Goal: Task Accomplishment & Management: Manage account settings

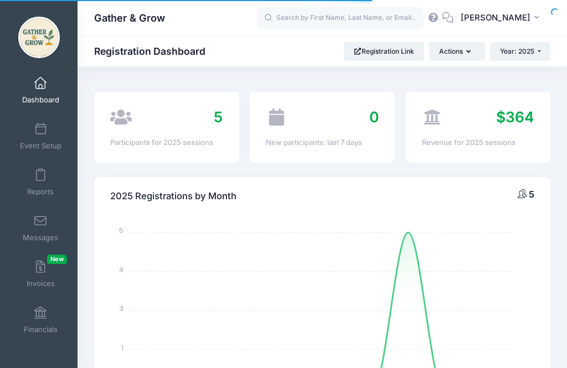
select select
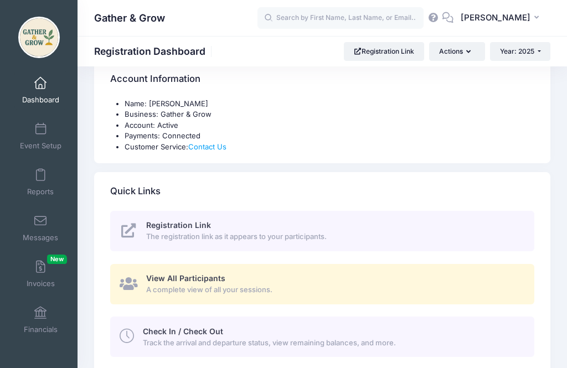
scroll to position [365, 0]
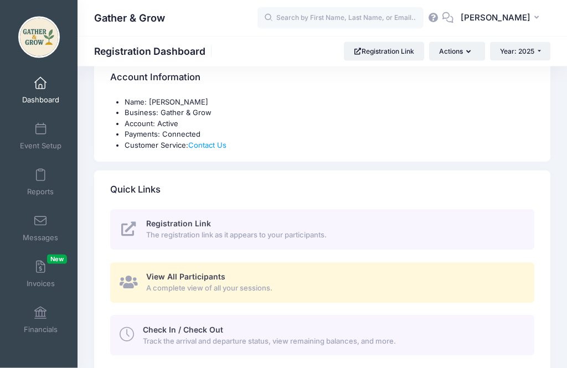
click at [365, 332] on div "Check In / Check Out Track the arrival and departure status, view remaining bal…" at bounding box center [332, 336] width 379 height 22
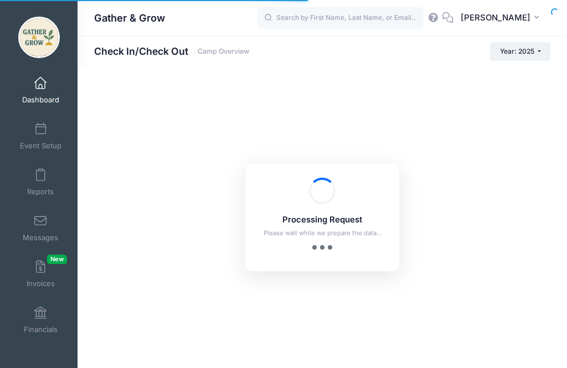
checkbox input "true"
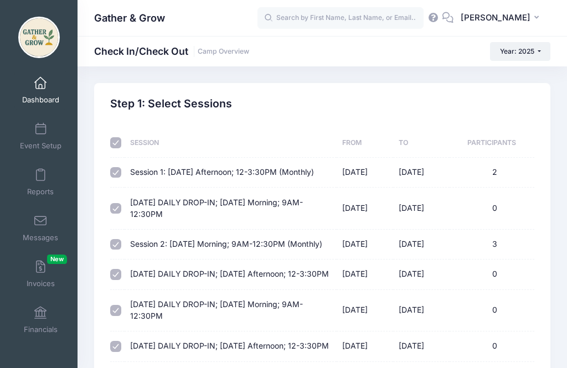
click at [125, 142] on th at bounding box center [117, 142] width 14 height 29
click at [121, 141] on input "checkbox" at bounding box center [115, 142] width 11 height 11
checkbox input "false"
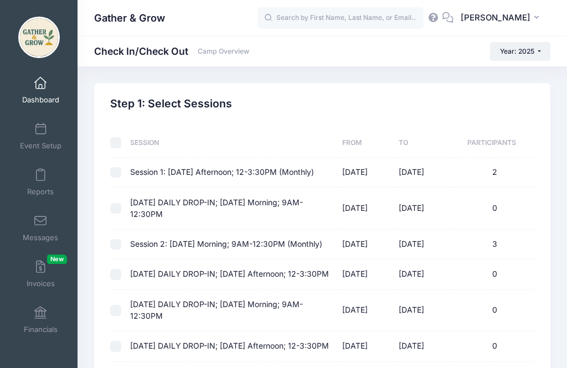
checkbox input "false"
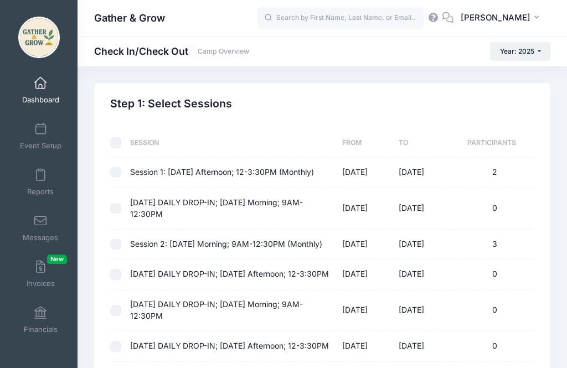
checkbox input "false"
click at [114, 250] on input "checkbox" at bounding box center [115, 244] width 11 height 11
checkbox input "true"
click at [120, 316] on input "checkbox" at bounding box center [115, 310] width 11 height 11
checkbox input "true"
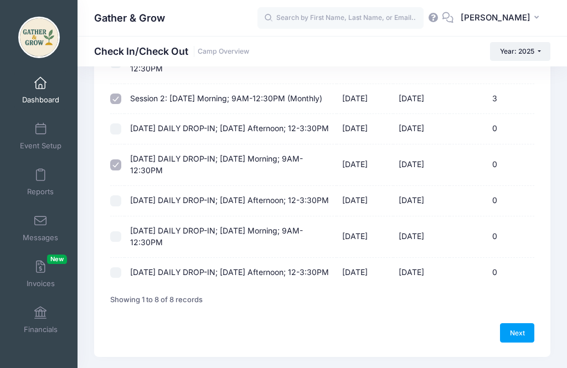
scroll to position [187, 0]
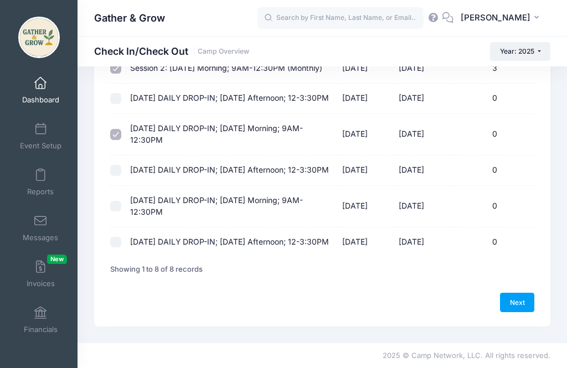
click at [517, 312] on link "Next" at bounding box center [517, 302] width 34 height 19
select select "10"
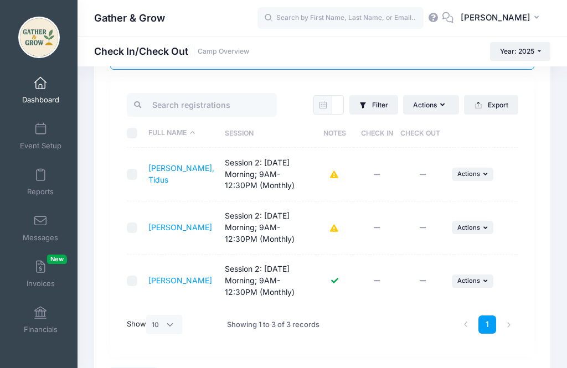
scroll to position [110, 0]
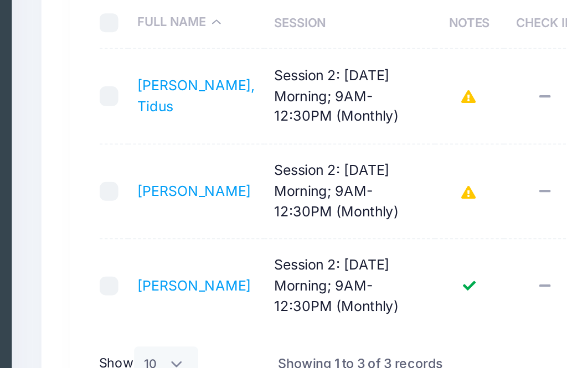
click at [127, 181] on td at bounding box center [135, 207] width 16 height 53
click at [127, 202] on input "checkbox" at bounding box center [132, 207] width 11 height 11
checkbox input "true"
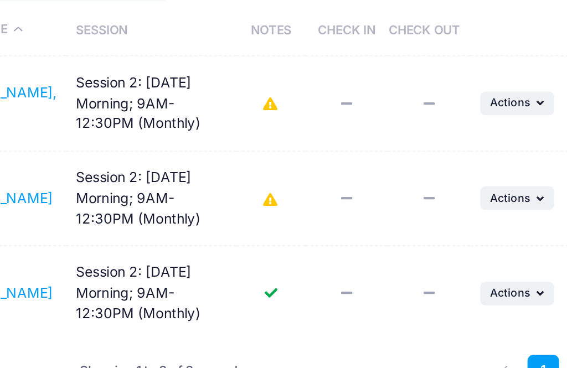
click at [483, 204] on icon "button" at bounding box center [486, 207] width 7 height 6
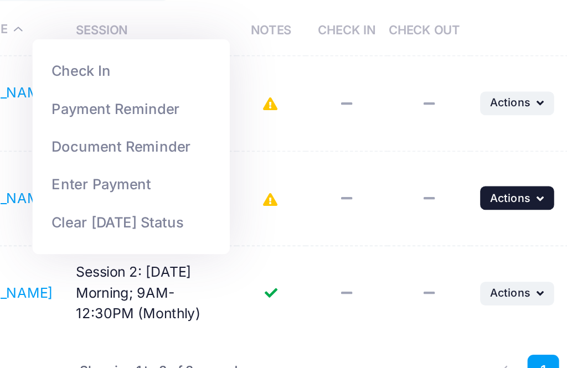
click at [206, 125] on link "Check In" at bounding box center [256, 135] width 100 height 21
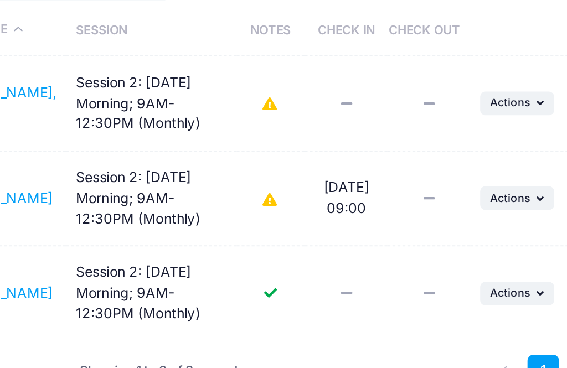
click at [483, 257] on icon "button" at bounding box center [486, 260] width 7 height 6
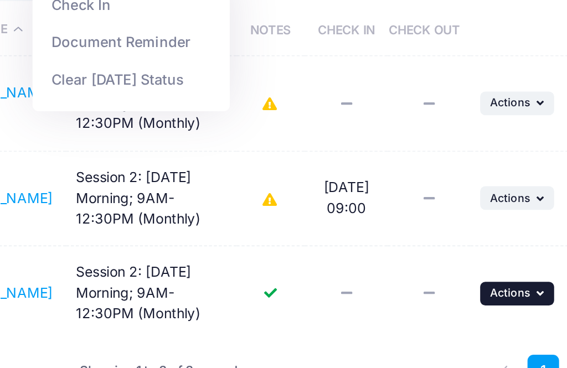
click at [483, 257] on icon "button" at bounding box center [486, 260] width 7 height 6
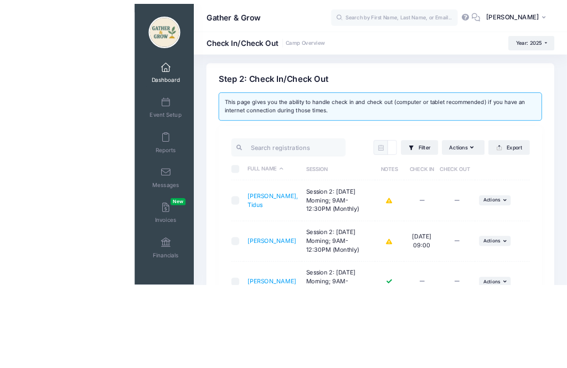
scroll to position [146, 0]
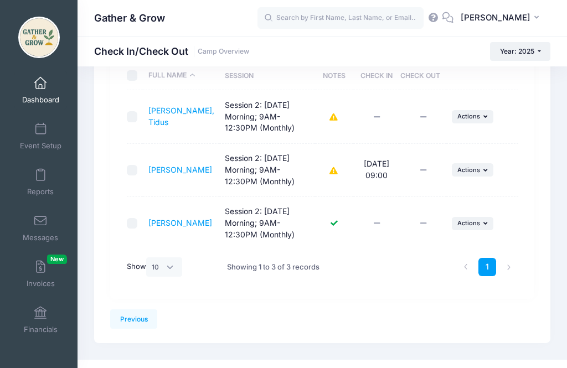
click at [480, 222] on button "... Actions" at bounding box center [473, 223] width 42 height 13
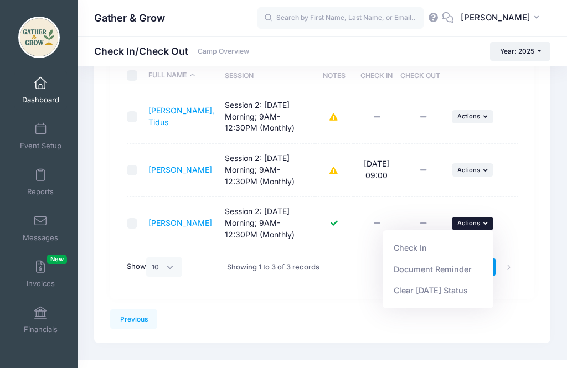
click at [450, 248] on link "Check In" at bounding box center [438, 248] width 100 height 21
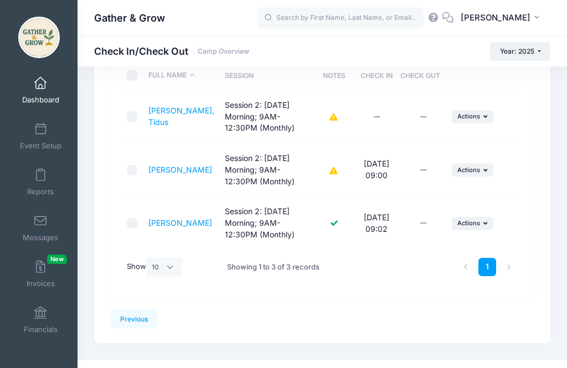
scroll to position [140, 0]
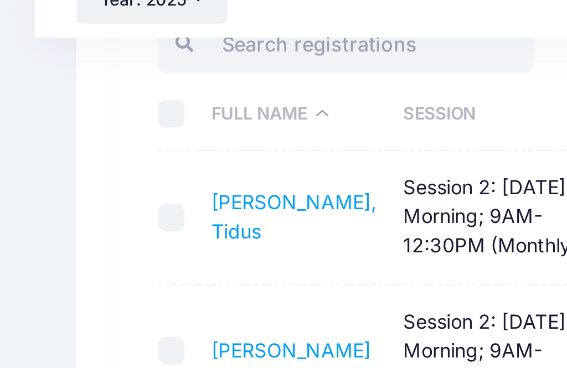
click at [127, 133] on input "checkbox" at bounding box center [132, 138] width 11 height 11
checkbox input "true"
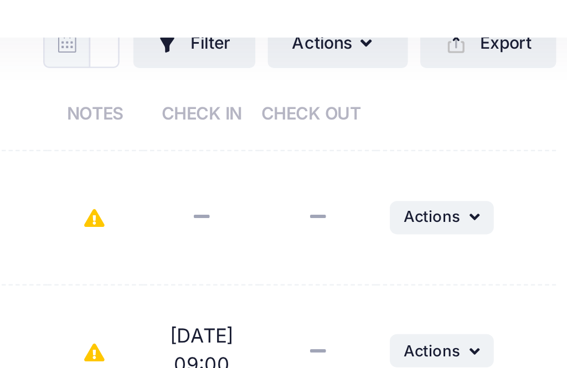
click at [483, 135] on icon "button" at bounding box center [486, 138] width 7 height 6
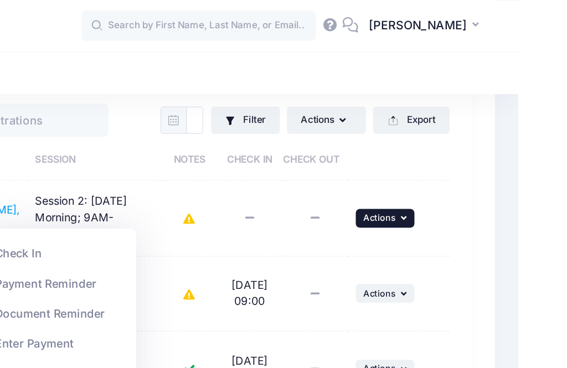
scroll to position [116, 0]
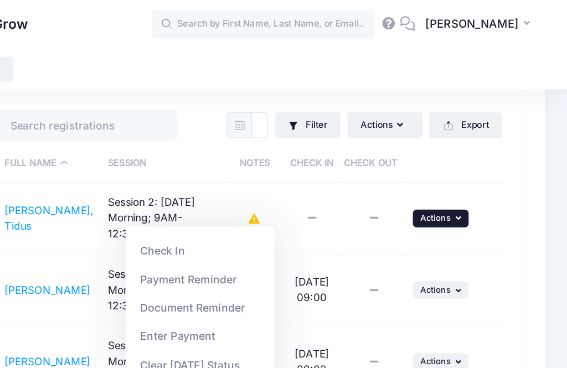
click at [244, 188] on link "Check In" at bounding box center [294, 186] width 100 height 21
